Goal: Task Accomplishment & Management: Complete application form

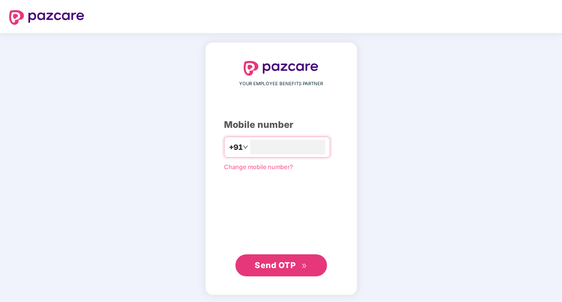
type input "*"
type input "**********"
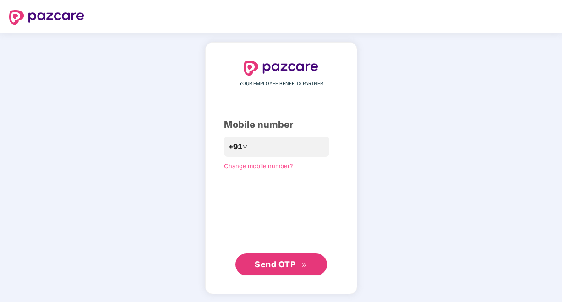
click at [286, 268] on span "Send OTP" at bounding box center [275, 264] width 41 height 10
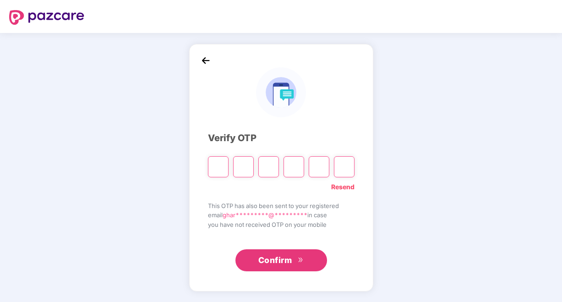
type input "*"
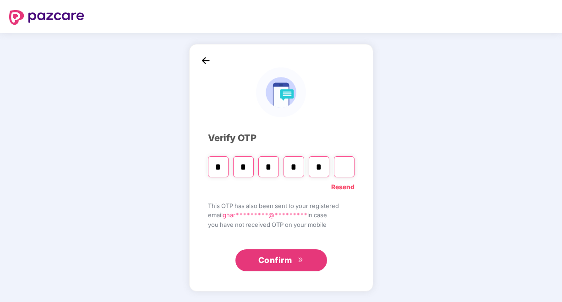
type input "*"
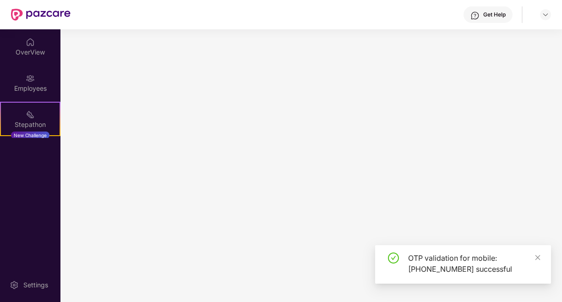
click at [281, 270] on main at bounding box center [310, 165] width 501 height 272
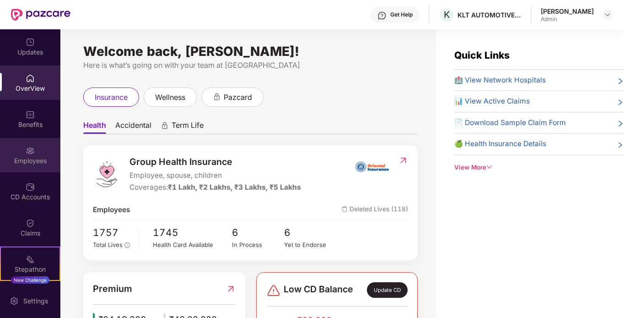
click at [27, 147] on img at bounding box center [30, 150] width 9 height 9
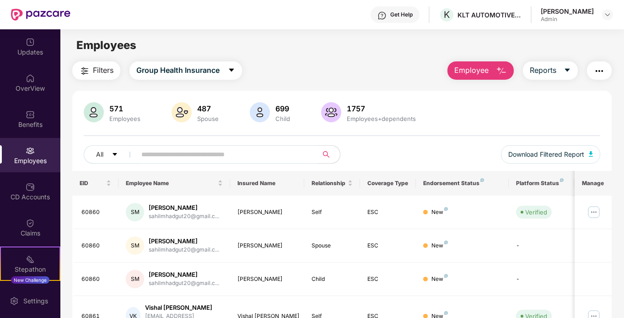
click at [481, 71] on span "Employee" at bounding box center [472, 70] width 34 height 11
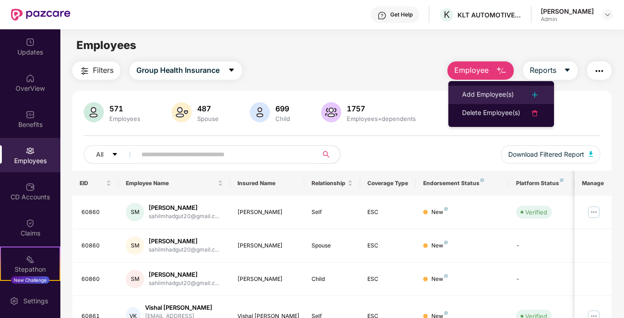
click at [491, 90] on div "Add Employee(s)" at bounding box center [488, 94] width 52 height 11
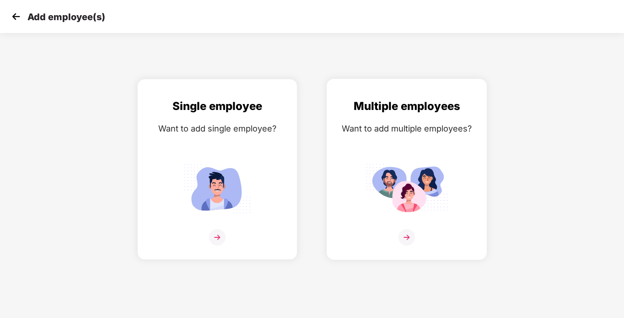
click at [401, 237] on img at bounding box center [407, 237] width 16 height 16
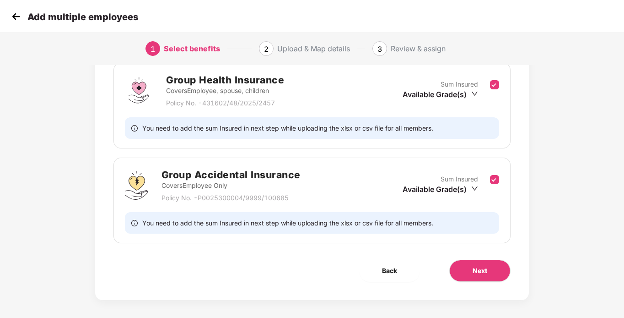
scroll to position [146, 0]
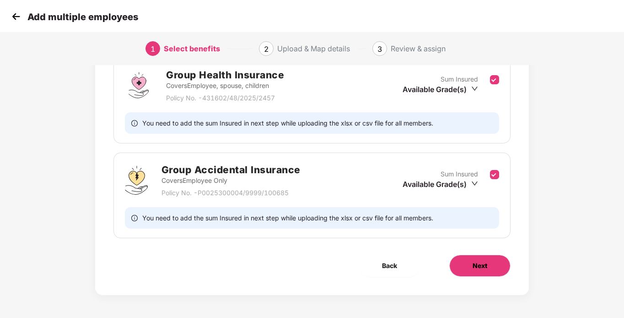
click at [465, 275] on button "Next" at bounding box center [480, 266] width 61 height 22
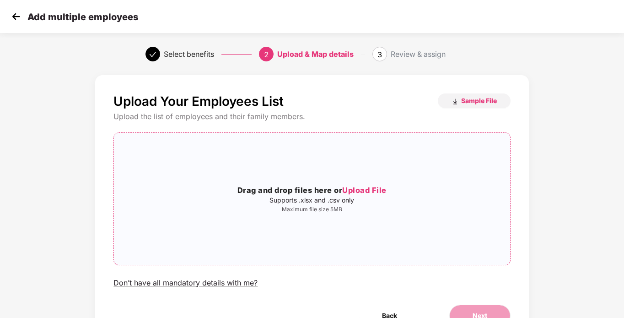
click at [354, 189] on span "Upload File" at bounding box center [364, 189] width 44 height 9
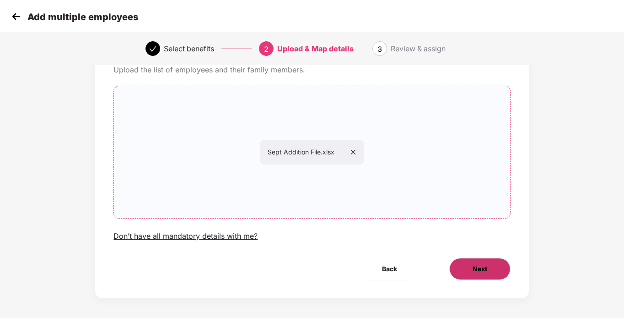
scroll to position [50, 0]
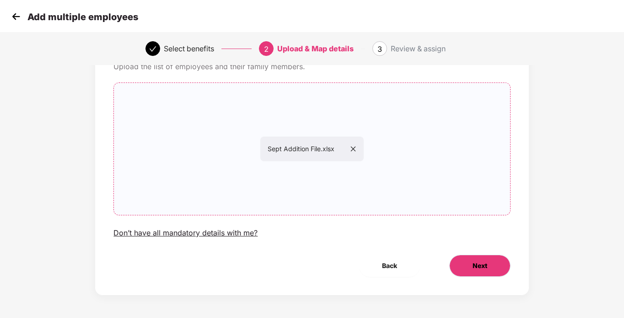
click at [495, 266] on button "Next" at bounding box center [480, 266] width 61 height 22
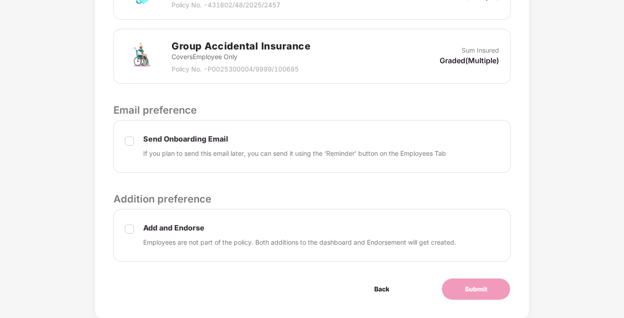
scroll to position [356, 0]
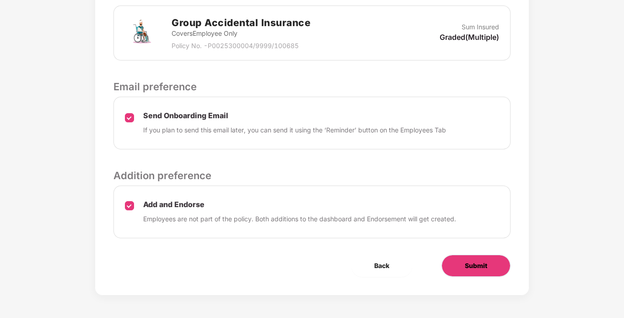
click at [463, 262] on button "Submit" at bounding box center [476, 266] width 69 height 22
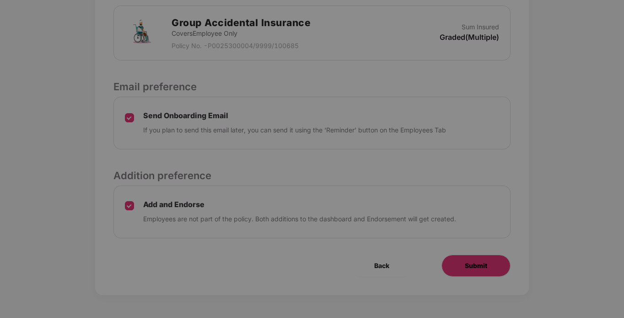
scroll to position [0, 0]
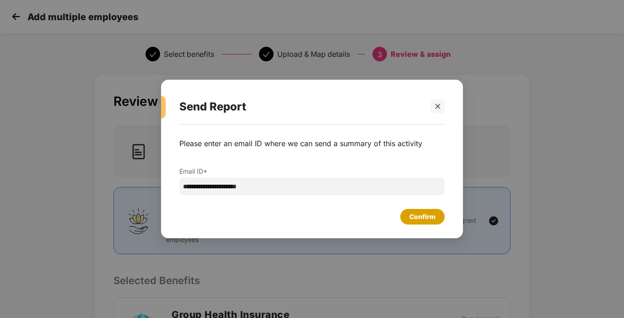
click at [417, 221] on div "Confirm" at bounding box center [423, 217] width 26 height 10
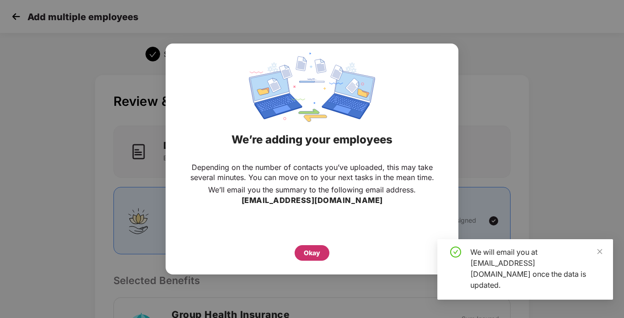
click at [316, 253] on div "Okay" at bounding box center [312, 253] width 16 height 10
